Goal: Task Accomplishment & Management: Use online tool/utility

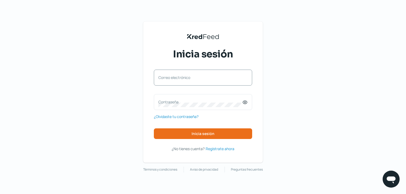
click at [228, 72] on div "Correo electrónico" at bounding box center [203, 78] width 98 height 16
click at [187, 80] on input "Correo electrónico" at bounding box center [202, 80] width 89 height 5
type input "[EMAIL_ADDRESS][DOMAIN_NAME]"
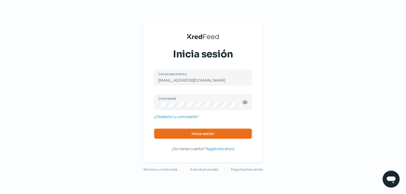
click at [202, 138] on button "Inicia sesión" at bounding box center [203, 133] width 98 height 11
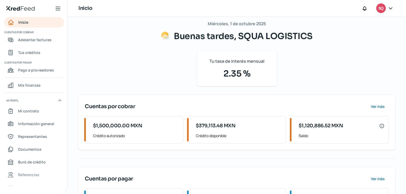
scroll to position [3, 0]
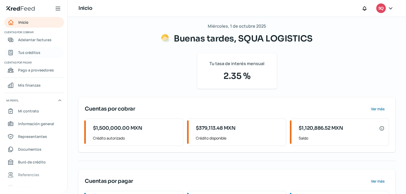
click at [29, 53] on span "Tus créditos" at bounding box center [29, 52] width 22 height 7
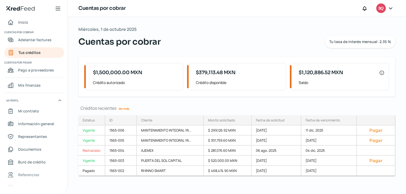
scroll to position [3, 0]
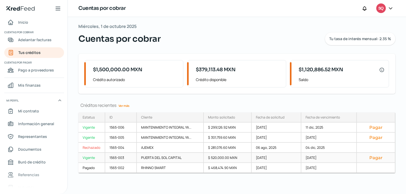
click at [378, 157] on button "Pagar" at bounding box center [375, 157] width 29 height 5
